Goal: Information Seeking & Learning: Learn about a topic

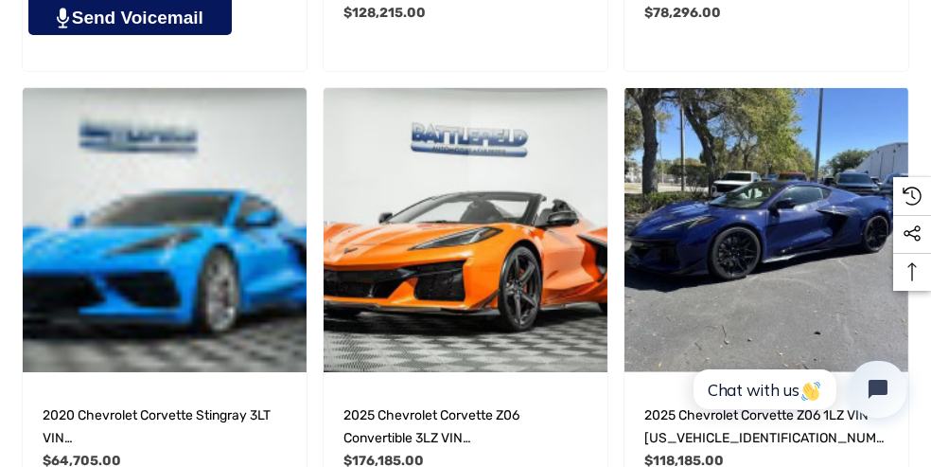
scroll to position [2113, 0]
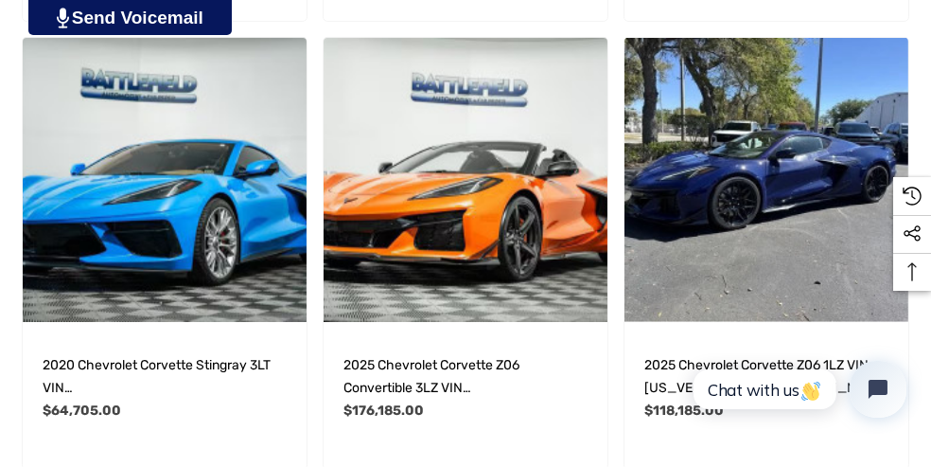
click at [152, 216] on img "2020 Chevrolet Corvette Stingray 3LT VIN 1G1Y82D49L5119010,$64,705.00\a" at bounding box center [165, 180] width 284 height 284
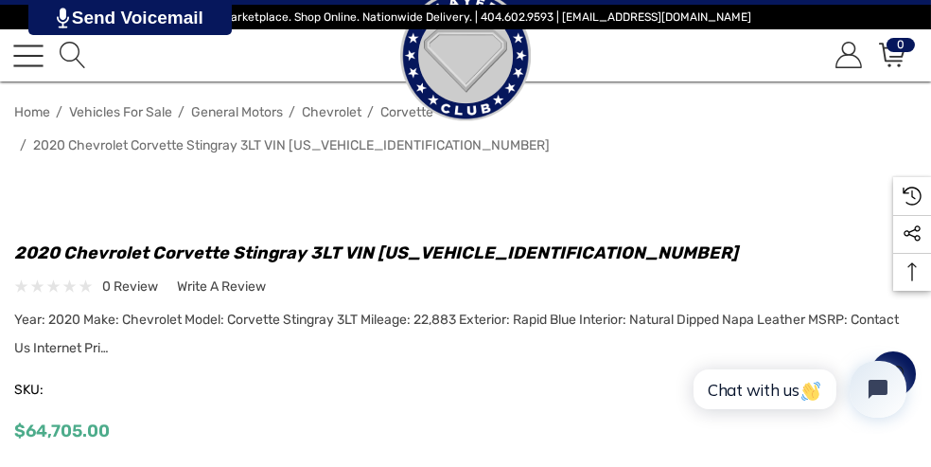
click at [0, 0] on img at bounding box center [0, 0] width 0 height 0
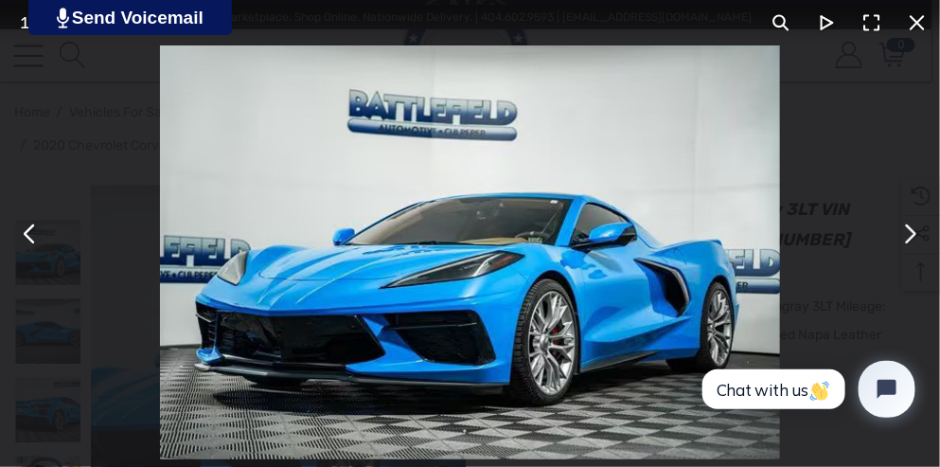
drag, startPoint x: 911, startPoint y: 232, endPoint x: 892, endPoint y: 234, distance: 19.0
click at [911, 233] on button "You can close this modal content with the ESC key" at bounding box center [909, 233] width 45 height 45
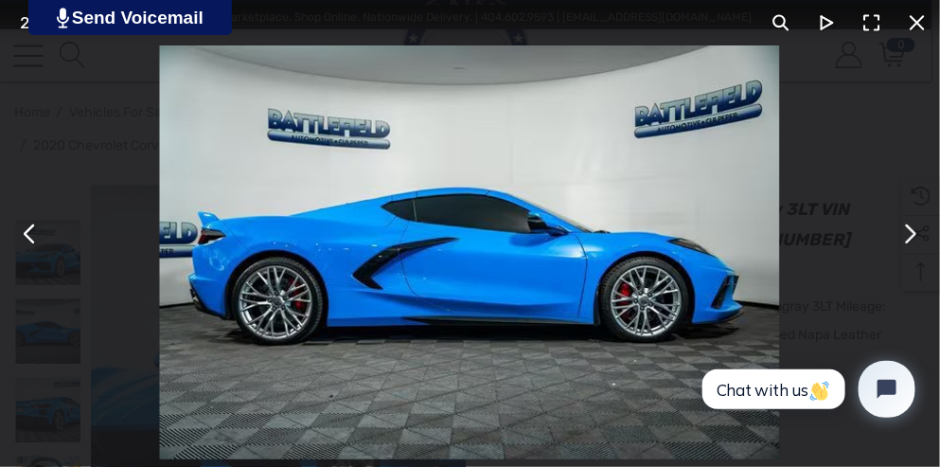
click at [916, 232] on button "You can close this modal content with the ESC key" at bounding box center [909, 233] width 45 height 45
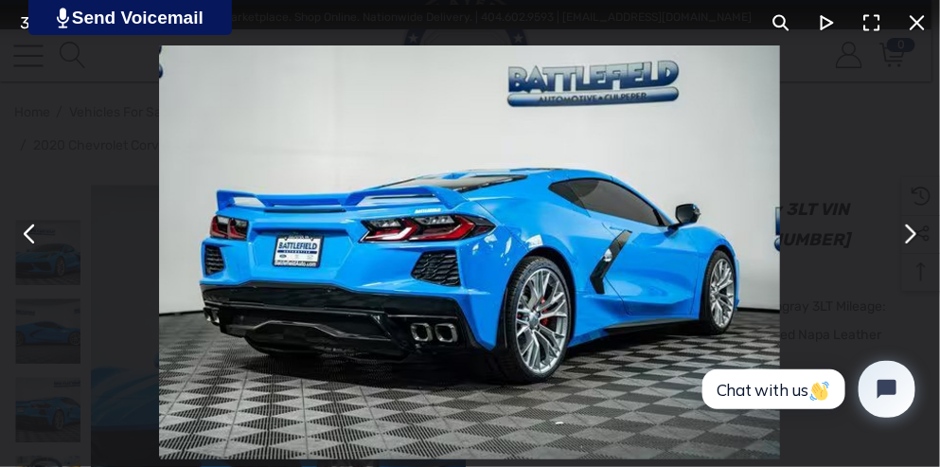
click at [914, 233] on button "You can close this modal content with the ESC key" at bounding box center [909, 233] width 45 height 45
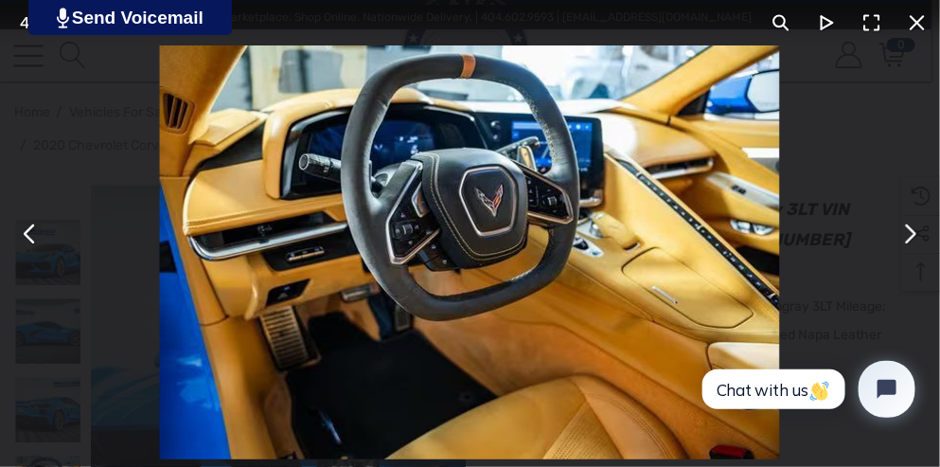
click at [914, 232] on button "You can close this modal content with the ESC key" at bounding box center [909, 233] width 45 height 45
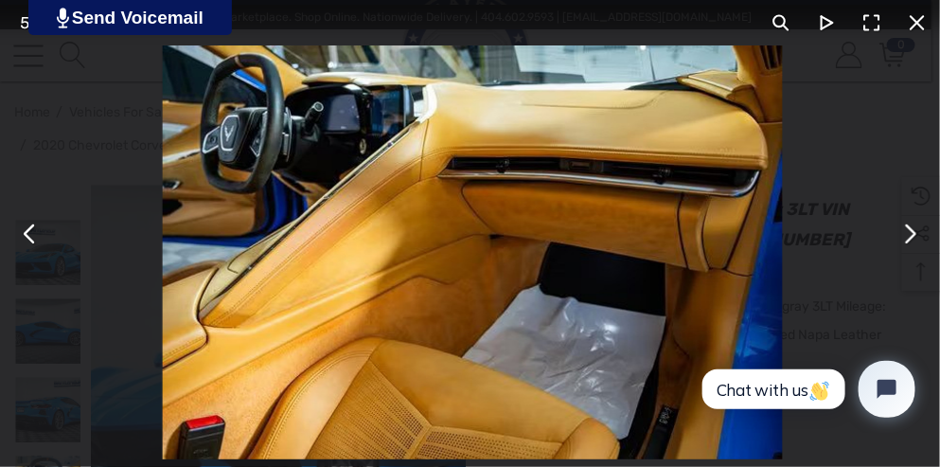
click at [914, 231] on button "You can close this modal content with the ESC key" at bounding box center [909, 233] width 45 height 45
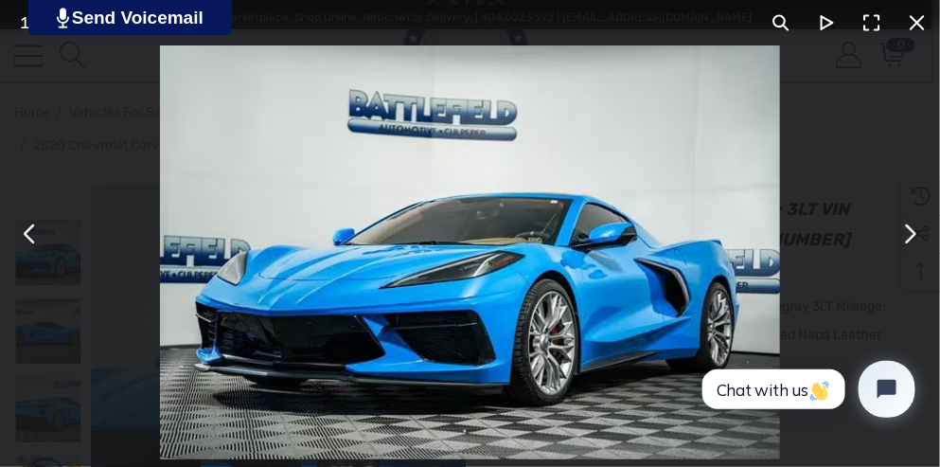
click at [914, 232] on button "You can close this modal content with the ESC key" at bounding box center [909, 233] width 45 height 45
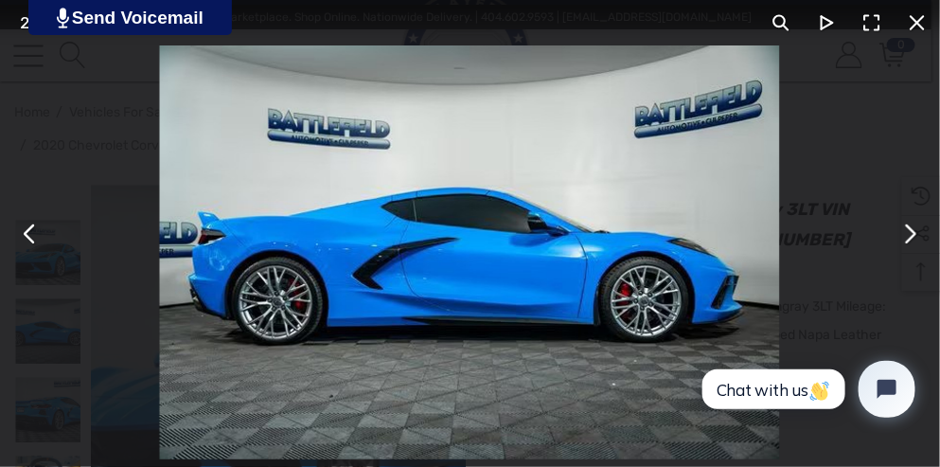
click at [908, 243] on button "You can close this modal content with the ESC key" at bounding box center [909, 233] width 45 height 45
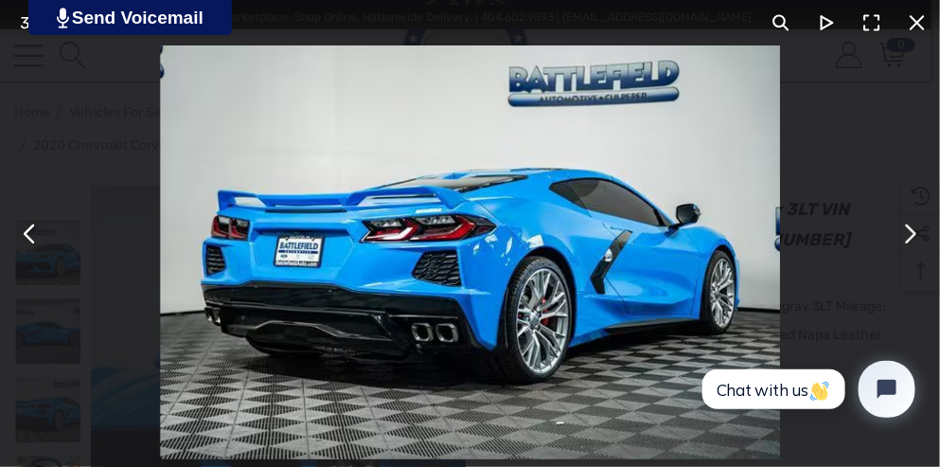
click at [908, 243] on button "You can close this modal content with the ESC key" at bounding box center [909, 233] width 45 height 45
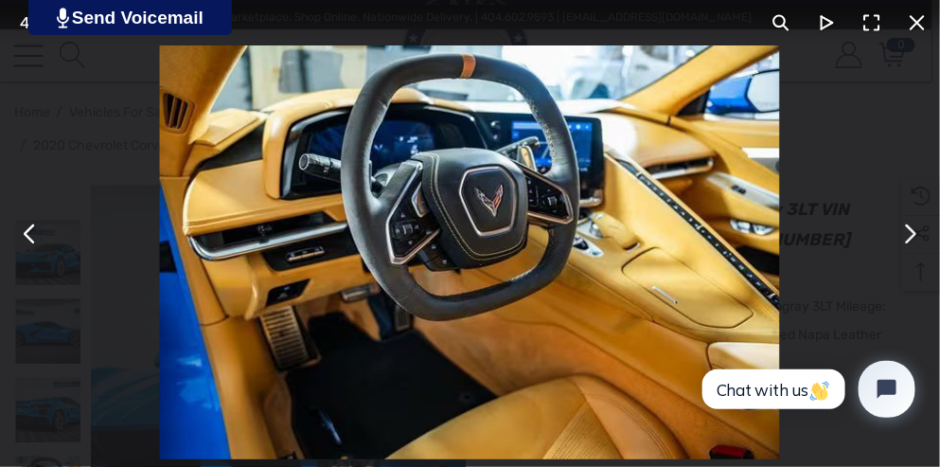
click at [907, 243] on button "You can close this modal content with the ESC key" at bounding box center [909, 233] width 45 height 45
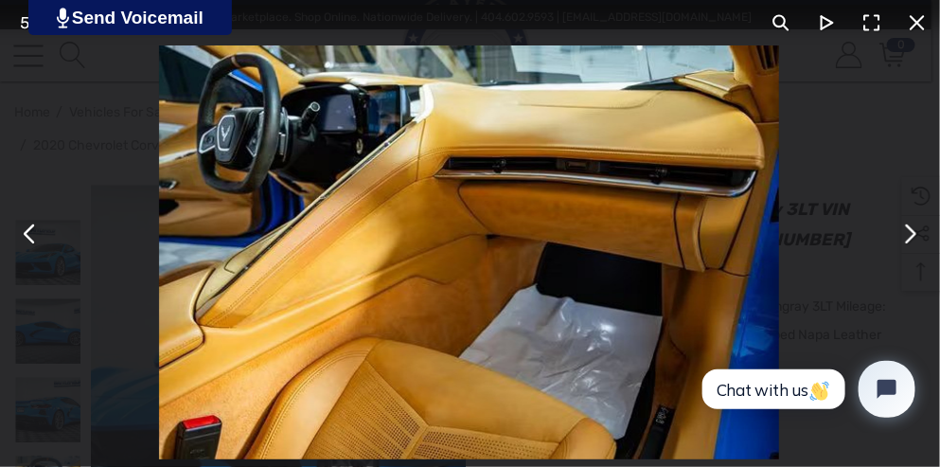
click at [907, 241] on button "You can close this modal content with the ESC key" at bounding box center [909, 233] width 45 height 45
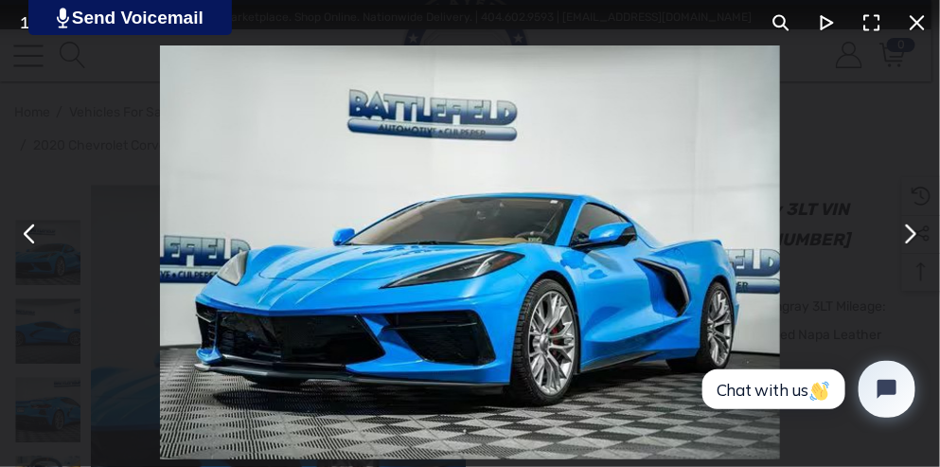
click at [909, 237] on button "You can close this modal content with the ESC key" at bounding box center [909, 233] width 45 height 45
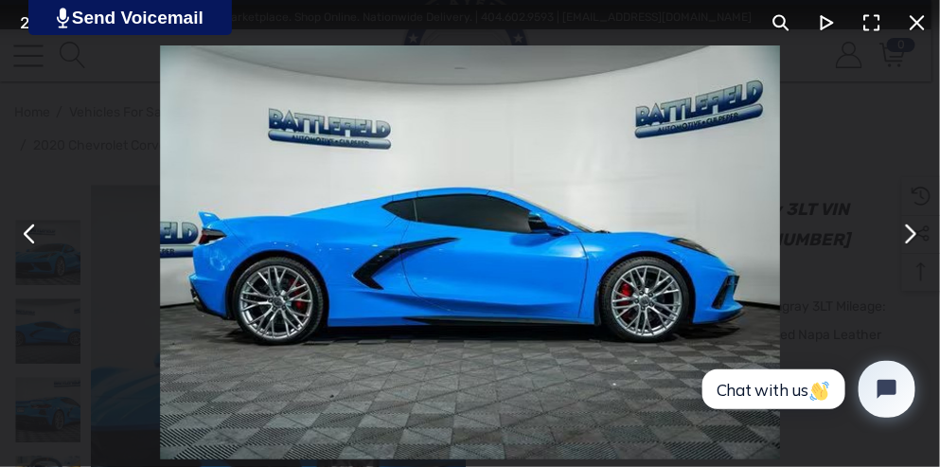
click at [909, 235] on button "You can close this modal content with the ESC key" at bounding box center [909, 233] width 45 height 45
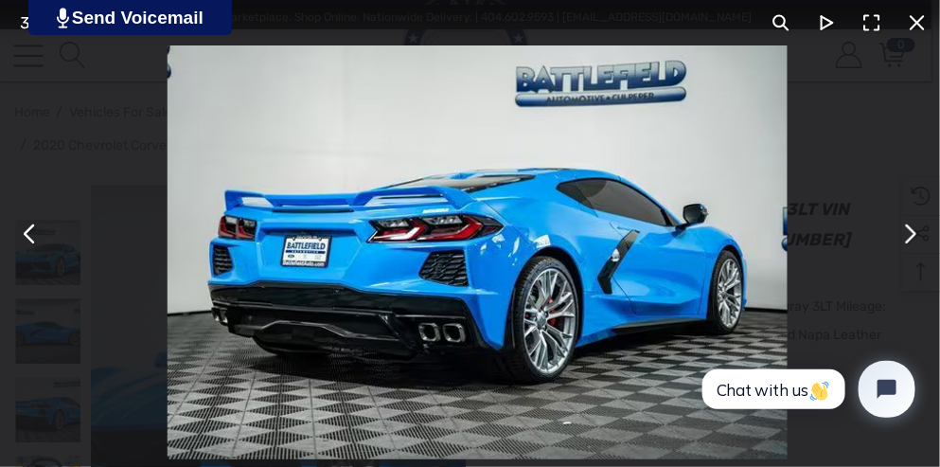
click at [909, 234] on button "You can close this modal content with the ESC key" at bounding box center [909, 233] width 45 height 45
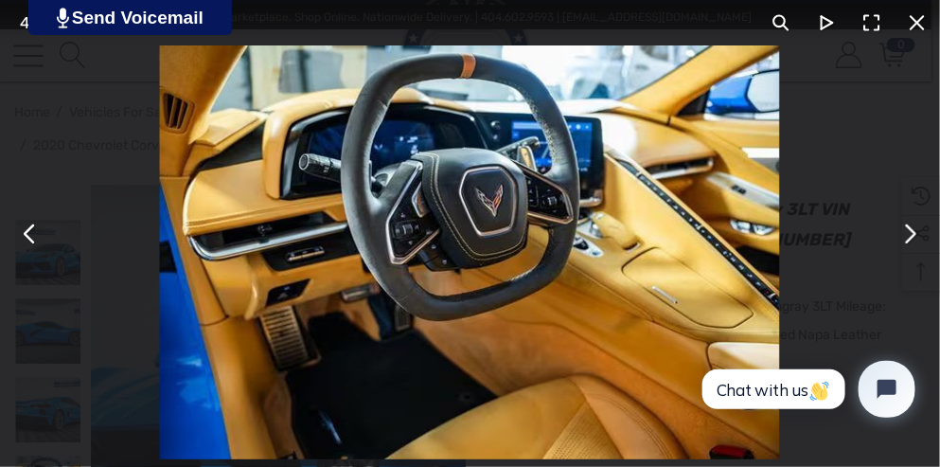
click at [909, 233] on button "You can close this modal content with the ESC key" at bounding box center [909, 233] width 45 height 45
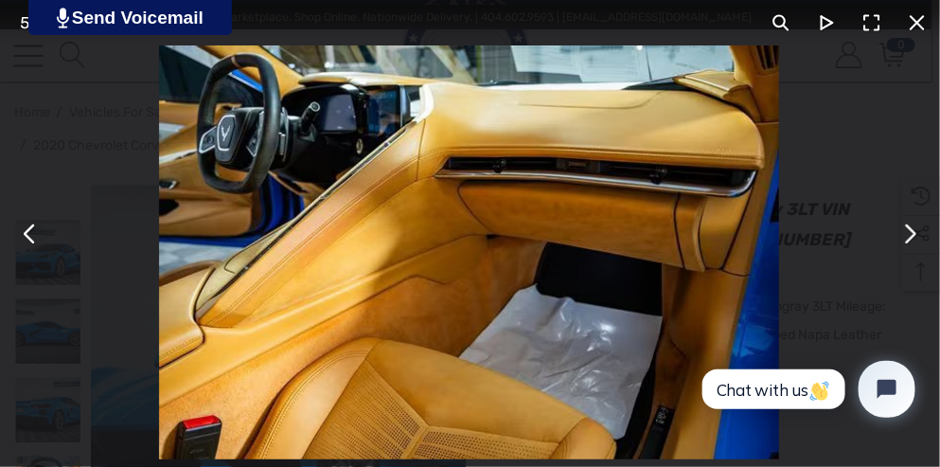
click at [909, 231] on button "You can close this modal content with the ESC key" at bounding box center [909, 233] width 45 height 45
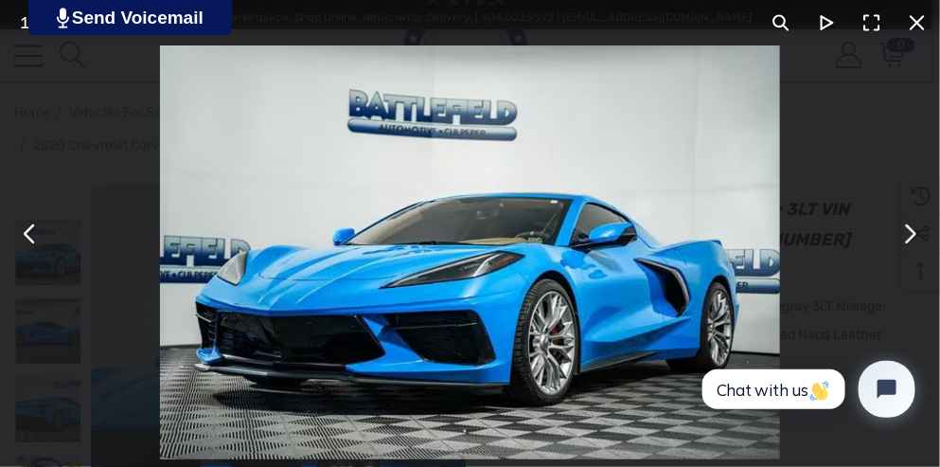
click at [917, 233] on button "You can close this modal content with the ESC key" at bounding box center [909, 233] width 45 height 45
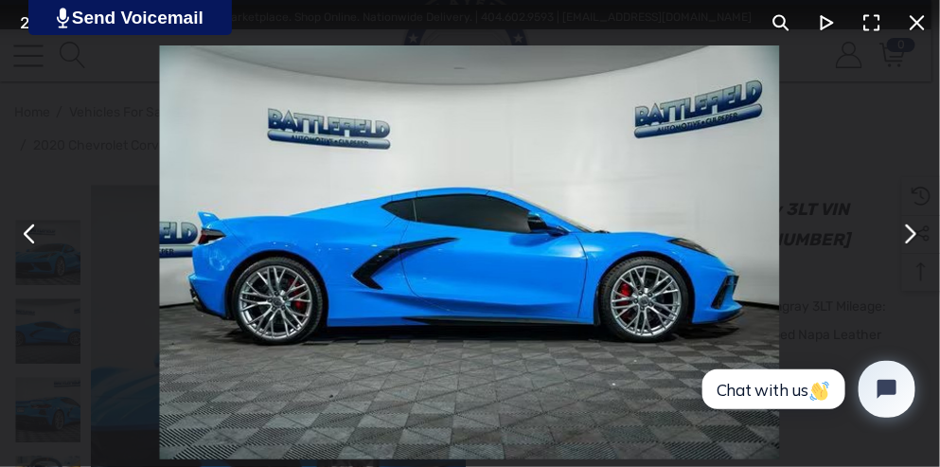
click at [911, 229] on button "You can close this modal content with the ESC key" at bounding box center [909, 233] width 45 height 45
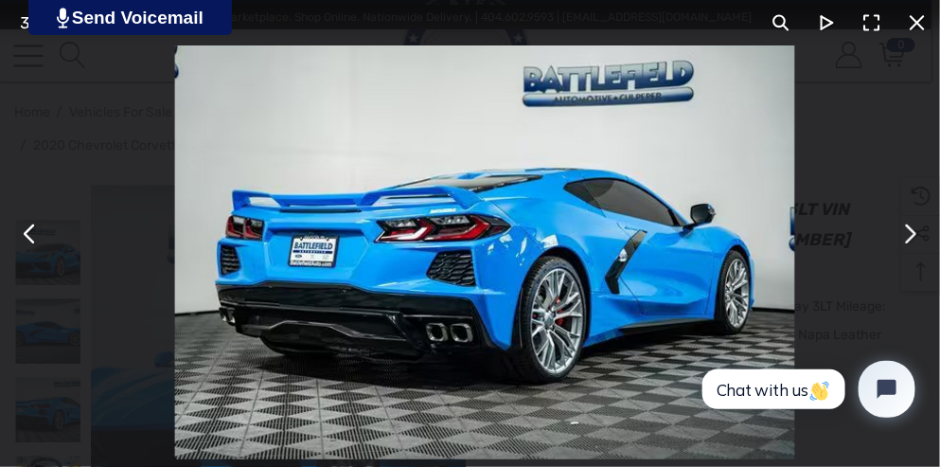
click at [911, 235] on button "You can close this modal content with the ESC key" at bounding box center [909, 233] width 45 height 45
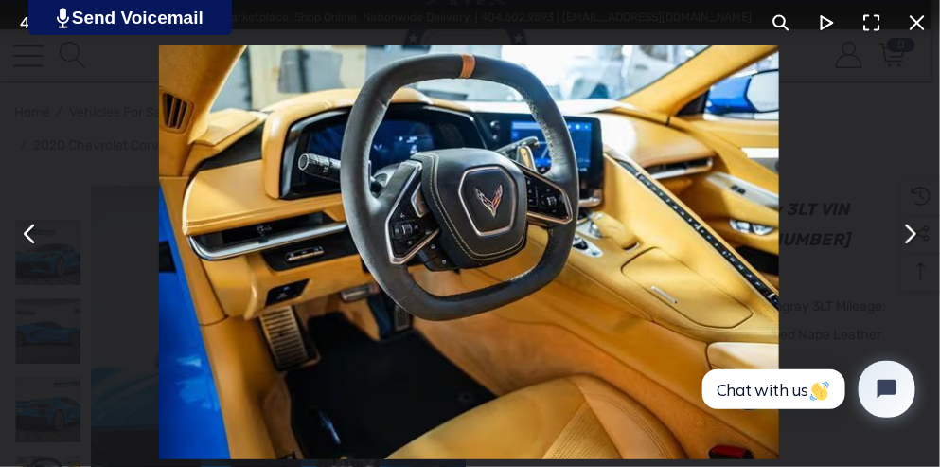
click at [908, 243] on button "You can close this modal content with the ESC key" at bounding box center [909, 233] width 45 height 45
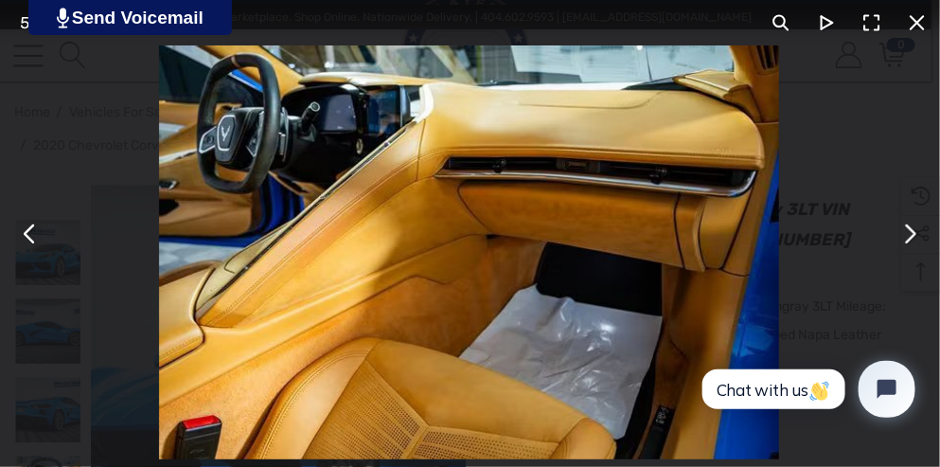
click at [33, 241] on button "You can close this modal content with the ESC key" at bounding box center [30, 233] width 45 height 45
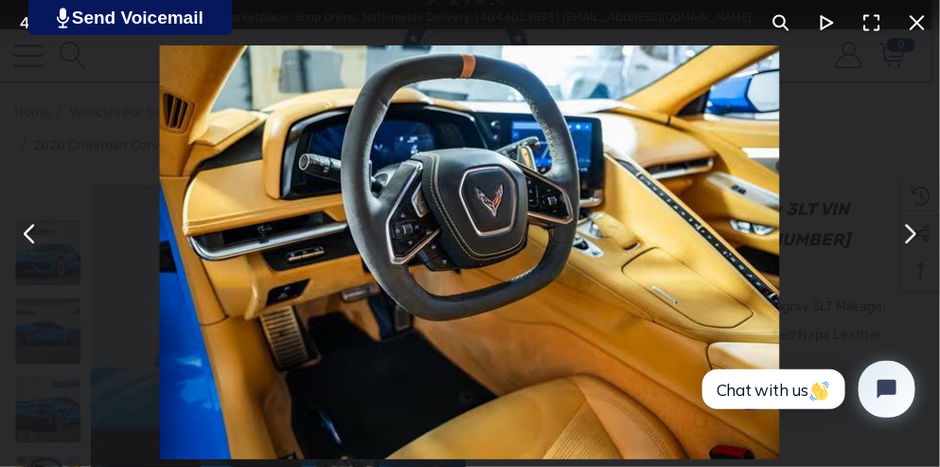
click at [911, 230] on button "You can close this modal content with the ESC key" at bounding box center [909, 233] width 45 height 45
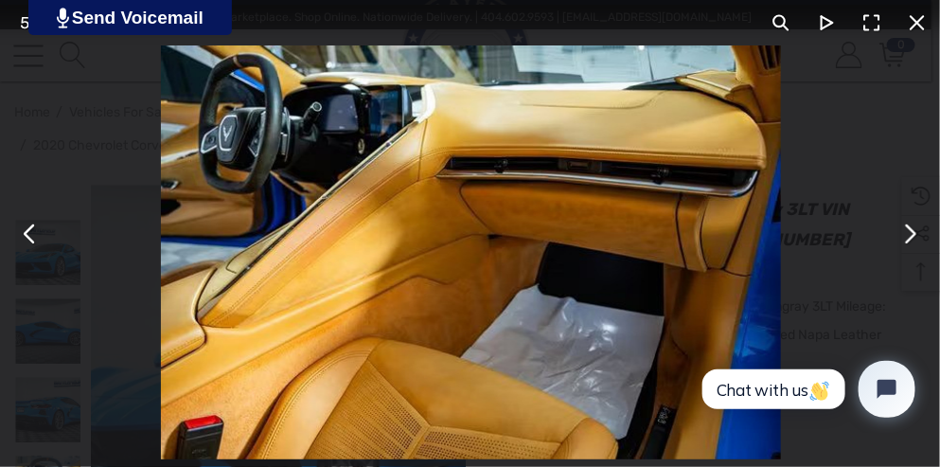
click at [908, 227] on button "You can close this modal content with the ESC key" at bounding box center [909, 233] width 45 height 45
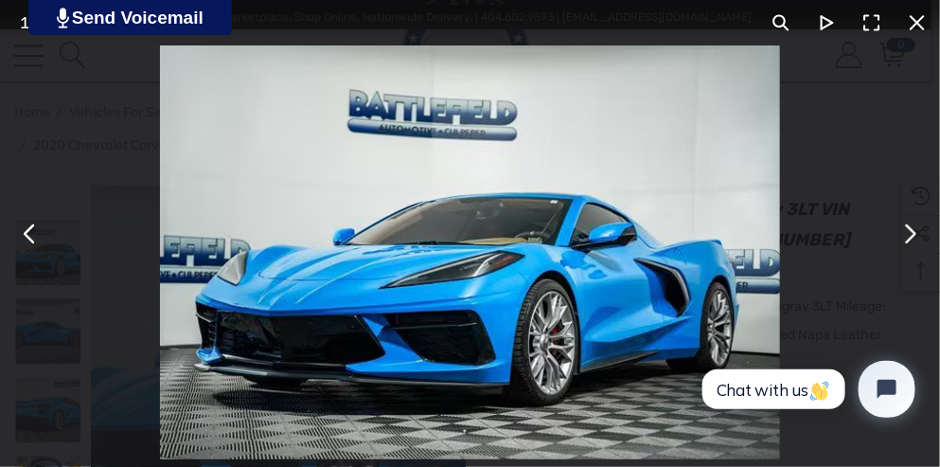
click at [907, 227] on button "You can close this modal content with the ESC key" at bounding box center [909, 233] width 45 height 45
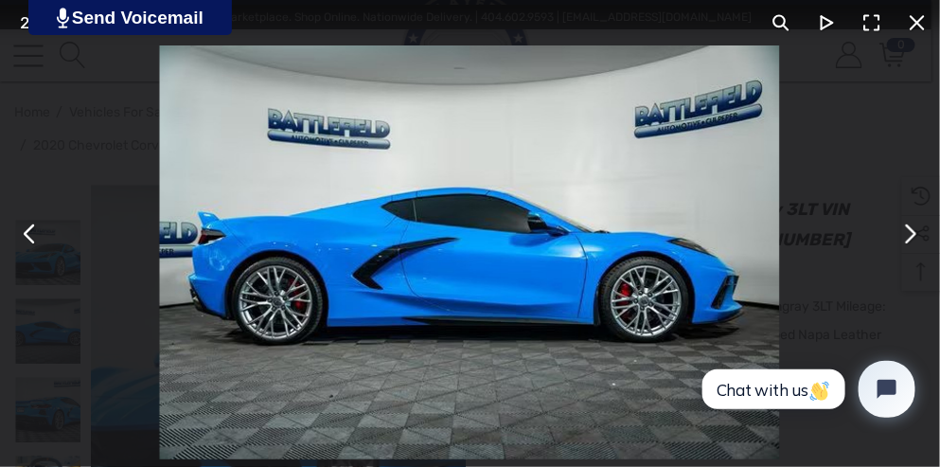
click at [916, 228] on button "You can close this modal content with the ESC key" at bounding box center [909, 233] width 45 height 45
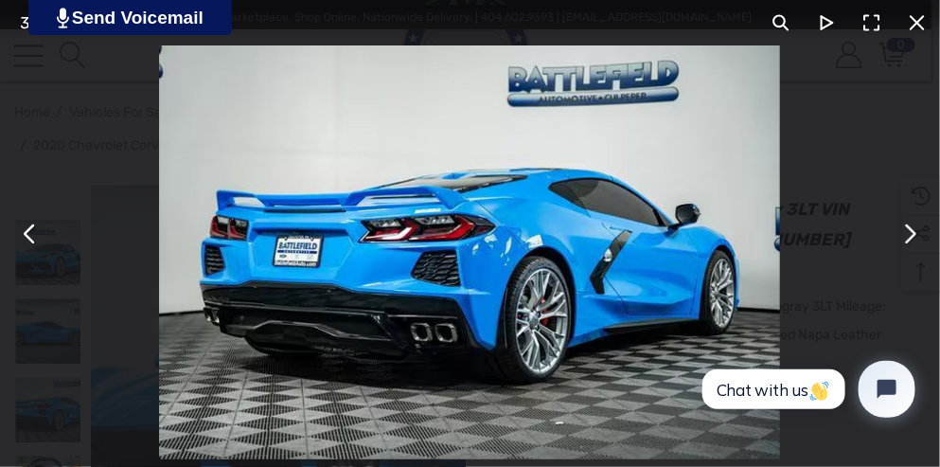
click at [916, 235] on button "You can close this modal content with the ESC key" at bounding box center [909, 233] width 45 height 45
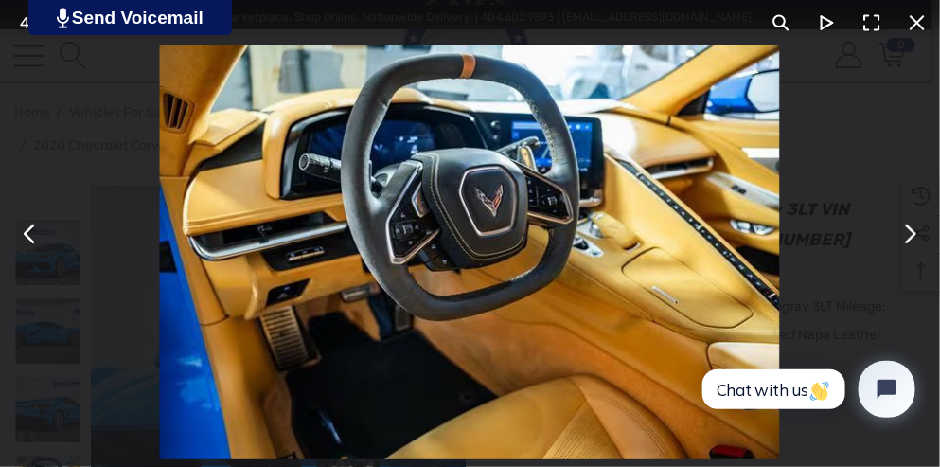
click at [911, 23] on button "You can close this modal content with the ESC key" at bounding box center [916, 22] width 45 height 45
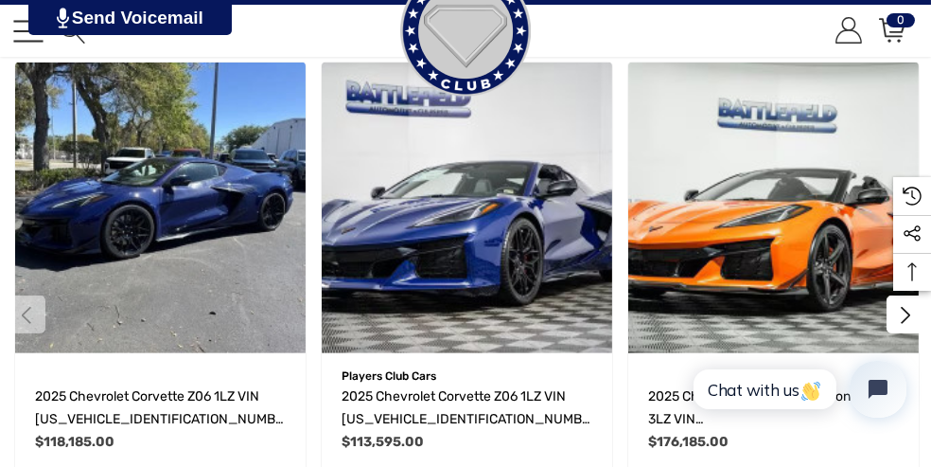
scroll to position [2397, 0]
